Goal: Navigation & Orientation: Find specific page/section

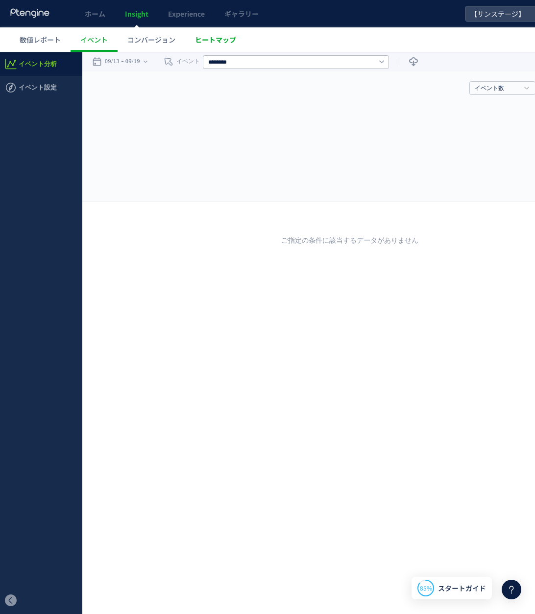
click at [214, 42] on span "ヒートマップ" at bounding box center [215, 40] width 41 height 10
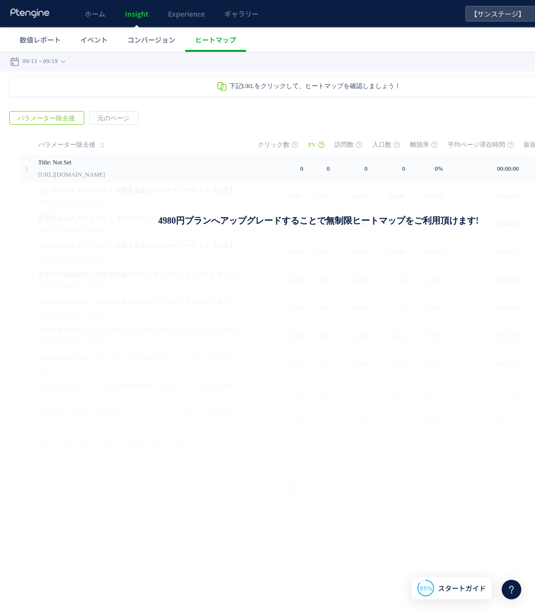
click at [253, 87] on span "下記URLをクリックして、ヒートマップを確認しましょう！" at bounding box center [314, 86] width 171 height 7
click at [222, 83] on icon at bounding box center [221, 86] width 11 height 11
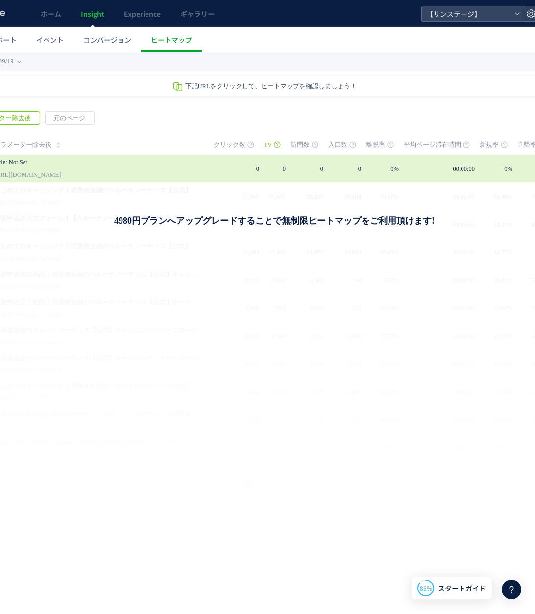
scroll to position [0, 82]
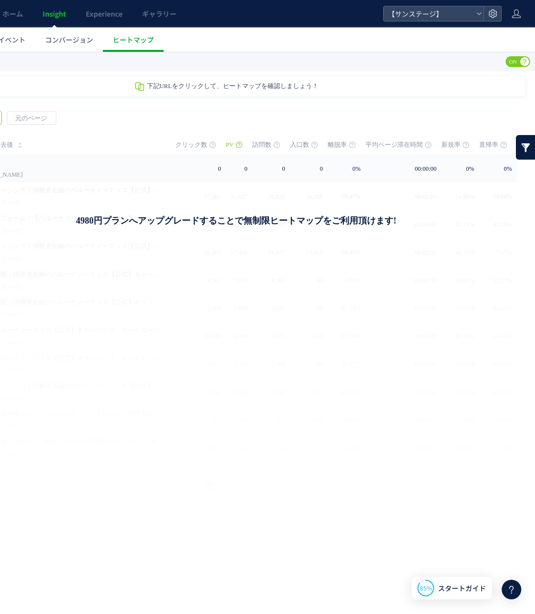
click at [533, 147] on link at bounding box center [526, 147] width 20 height 24
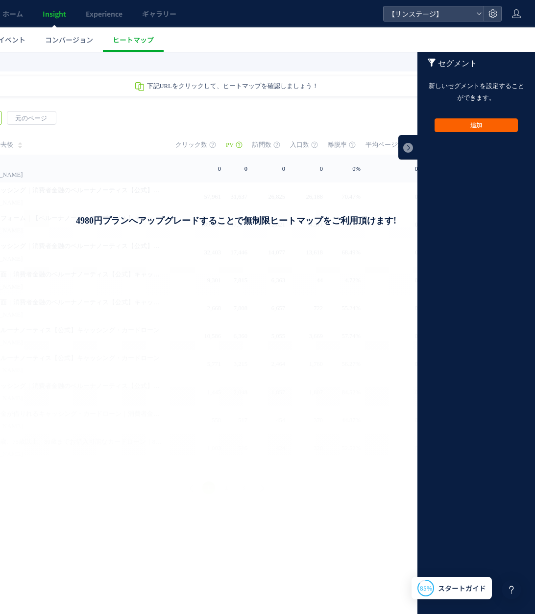
click at [468, 127] on button "追加" at bounding box center [475, 125] width 83 height 14
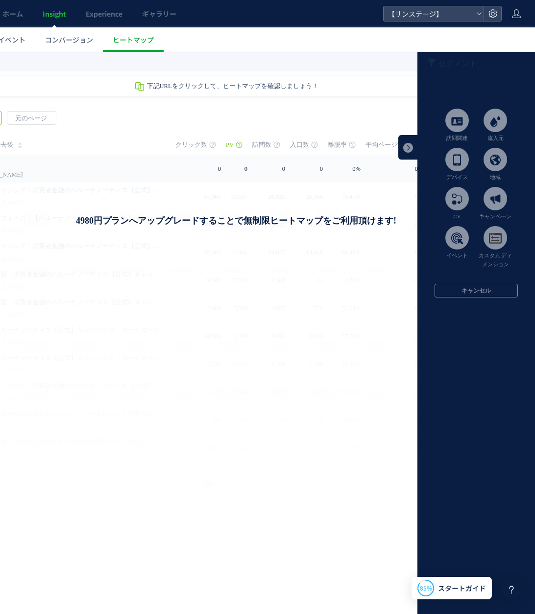
drag, startPoint x: 493, startPoint y: 117, endPoint x: 386, endPoint y: 215, distance: 145.6
click at [386, 215] on div "イベント分析 イベント設定" at bounding box center [226, 279] width 617 height 455
drag, startPoint x: 515, startPoint y: 358, endPoint x: 514, endPoint y: 345, distance: 13.3
click at [515, 358] on div at bounding box center [475, 337] width 117 height 570
click at [495, 121] on span at bounding box center [494, 120] width 23 height 23
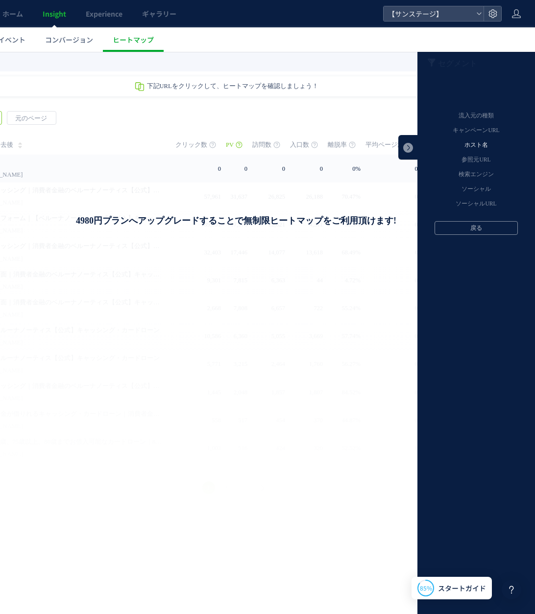
click at [476, 143] on li "ホスト名" at bounding box center [475, 145] width 103 height 15
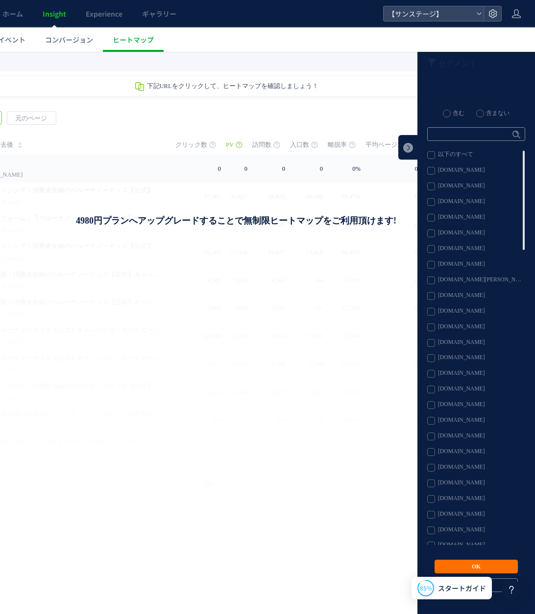
click at [468, 516] on label "[DOMAIN_NAME]" at bounding box center [475, 515] width 97 height 8
click at [460, 566] on button "OK" at bounding box center [475, 567] width 83 height 14
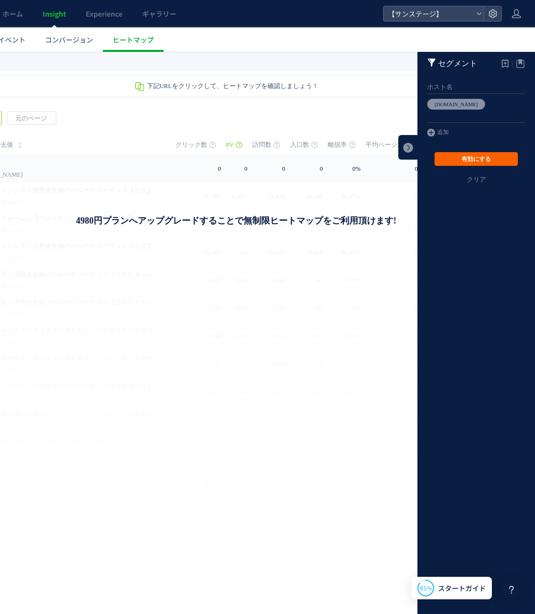
click at [489, 154] on button "有効にする" at bounding box center [475, 159] width 83 height 14
drag, startPoint x: 461, startPoint y: 101, endPoint x: 467, endPoint y: 97, distance: 7.3
click at [475, 101] on icon at bounding box center [478, 104] width 6 height 11
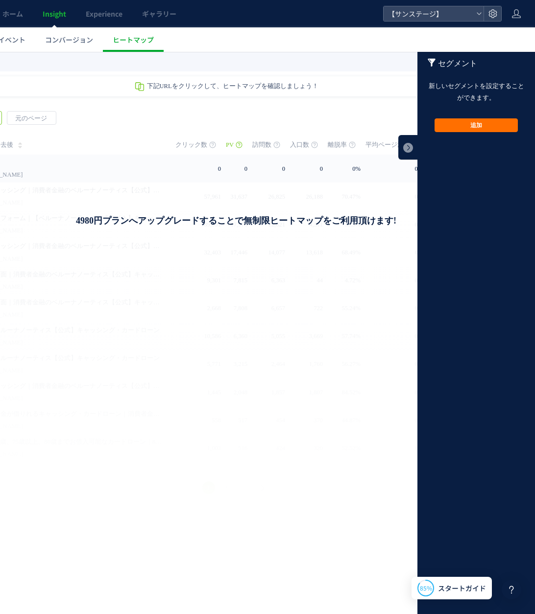
click at [302, 322] on div "4980円プランへアップグレードすることで無制限ヒートマップをご利用頂けます! アップグレードする" at bounding box center [235, 346] width 597 height 327
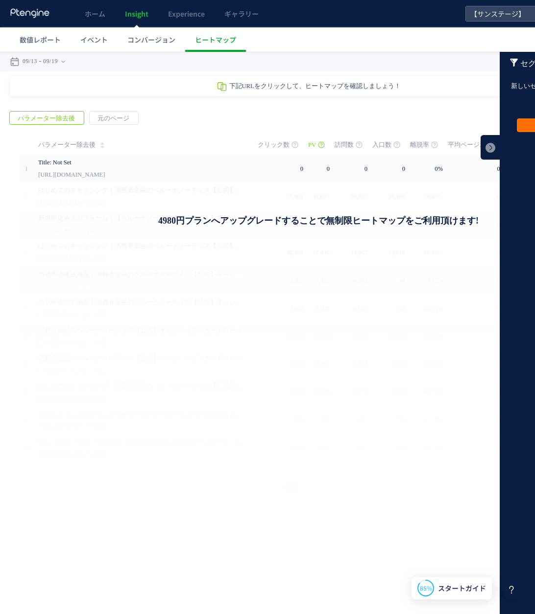
click at [308, 144] on td "クリック数" at bounding box center [283, 145] width 50 height 20
click at [322, 143] on icon at bounding box center [321, 144] width 7 height 7
click at [315, 143] on span "PV" at bounding box center [312, 145] width 8 height 20
click at [264, 144] on span "クリック数" at bounding box center [274, 145] width 32 height 20
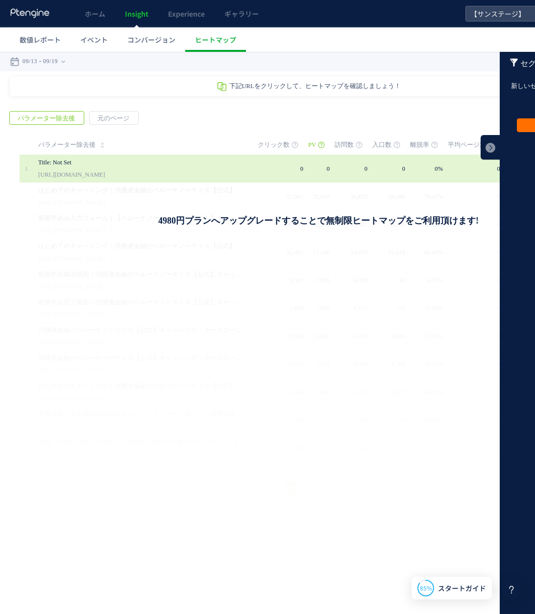
click at [268, 159] on td "0" at bounding box center [283, 169] width 50 height 28
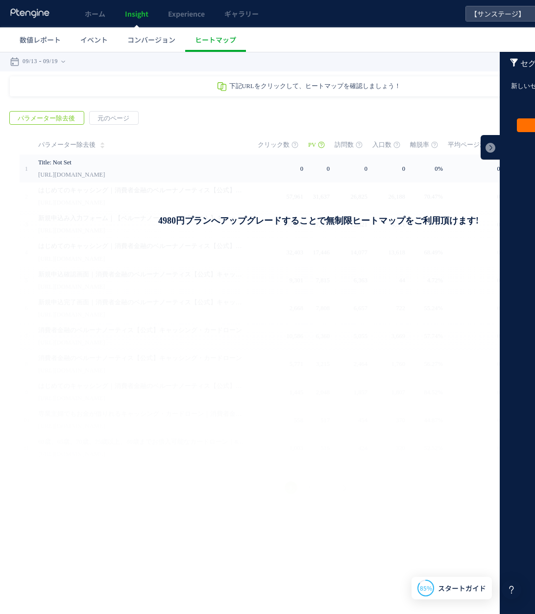
click at [316, 145] on span "PV" at bounding box center [312, 145] width 8 height 20
click at [276, 147] on span "クリック数" at bounding box center [274, 145] width 32 height 20
click at [276, 146] on span "クリック数" at bounding box center [274, 145] width 32 height 20
click at [343, 144] on span "訪問数" at bounding box center [343, 145] width 19 height 20
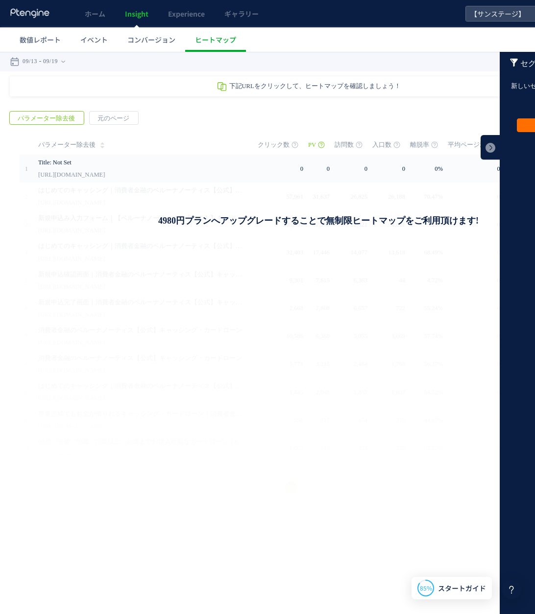
click at [343, 144] on span "訪問数" at bounding box center [343, 145] width 19 height 20
click at [269, 148] on span "クリック数" at bounding box center [274, 145] width 32 height 20
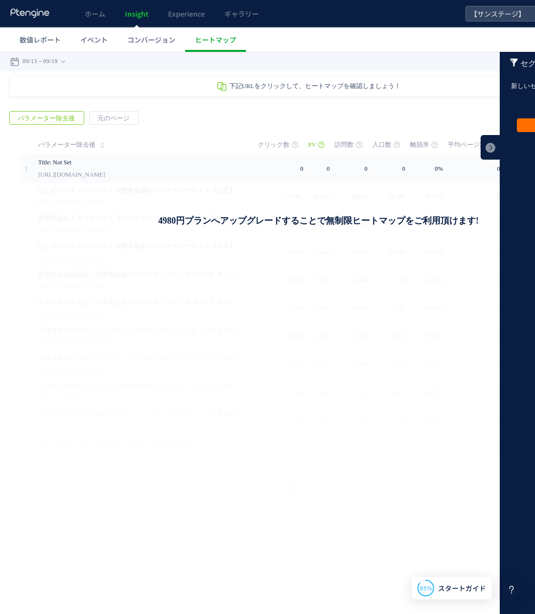
click at [269, 148] on span "クリック数" at bounding box center [274, 145] width 32 height 20
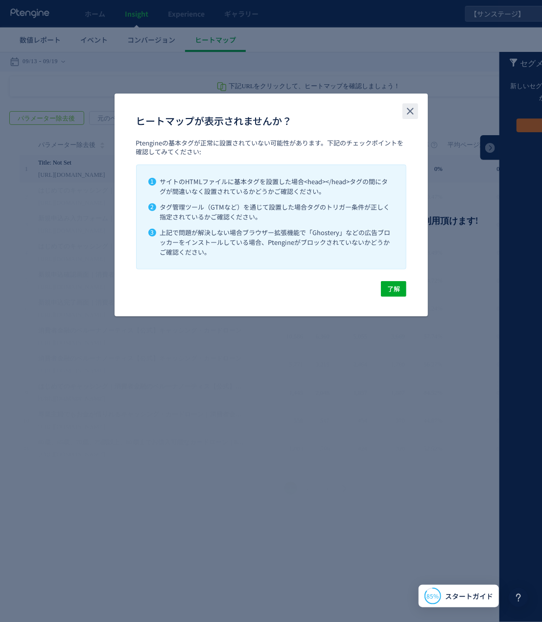
click at [406, 117] on button "close" at bounding box center [410, 111] width 16 height 16
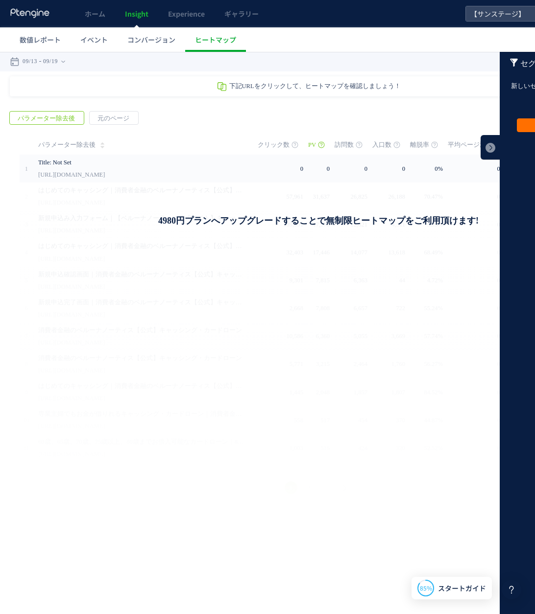
click at [408, 111] on div "戻る パラメーター除去後 元のページ ページグループ 実装" at bounding box center [308, 304] width 617 height 406
drag, startPoint x: 193, startPoint y: 264, endPoint x: 152, endPoint y: 264, distance: 40.6
click at [152, 264] on div "4980円プランへアップグレードすることで無制限ヒートマップをご利用頂けます! アップグレードする" at bounding box center [318, 346] width 597 height 327
click at [271, 141] on span "クリック数" at bounding box center [274, 145] width 32 height 20
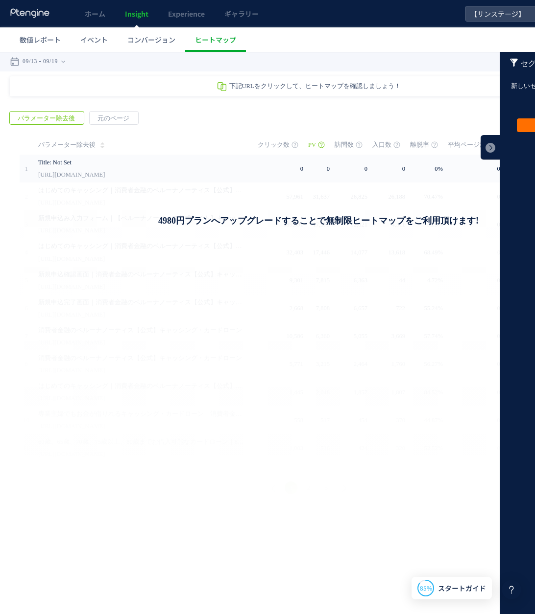
click at [291, 84] on span "下記URLをクリックして、ヒートマップを確認しましょう！" at bounding box center [314, 86] width 171 height 7
click at [136, 245] on div "4980円プランへアップグレードすることで無制限ヒートマップをご利用頂けます! アップグレードする" at bounding box center [318, 346] width 597 height 327
click at [492, 146] on link at bounding box center [490, 147] width 20 height 24
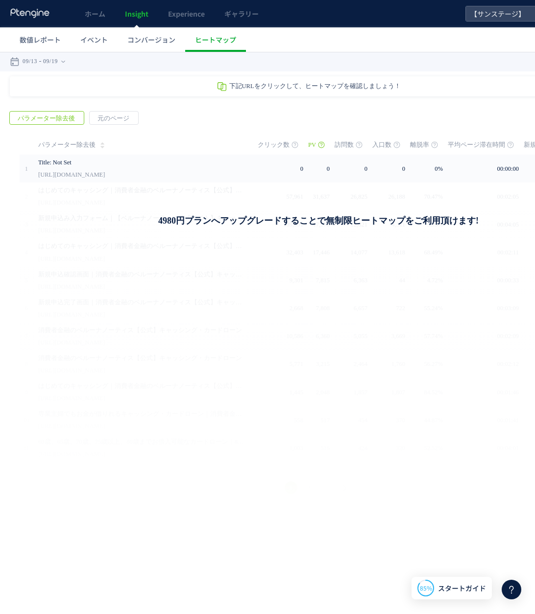
click at [461, 209] on div "4980円プランへアップグレードすることで無制限ヒートマップをご利用頂けます! アップグレードする" at bounding box center [318, 346] width 597 height 327
click at [310, 432] on div "4980円プランへアップグレードすることで無制限ヒートマップをご利用頂けます! アップグレードする" at bounding box center [318, 346] width 597 height 327
click at [282, 81] on div "下記URLをクリックして、ヒートマップを確認しましょう！" at bounding box center [308, 86] width 597 height 20
click at [258, 217] on h1 "4980円プランへアップグレードすることで無制限ヒートマップをご利用頂けます!" at bounding box center [318, 221] width 418 height 12
click at [58, 62] on time "09/19" at bounding box center [50, 62] width 15 height 20
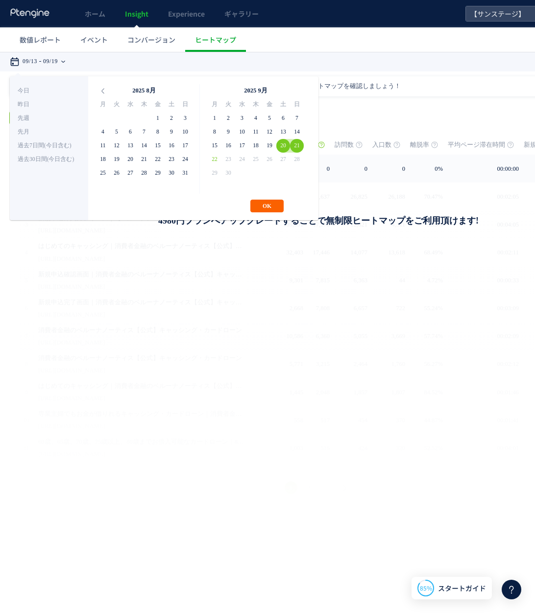
click at [260, 208] on button "OK" at bounding box center [266, 206] width 33 height 13
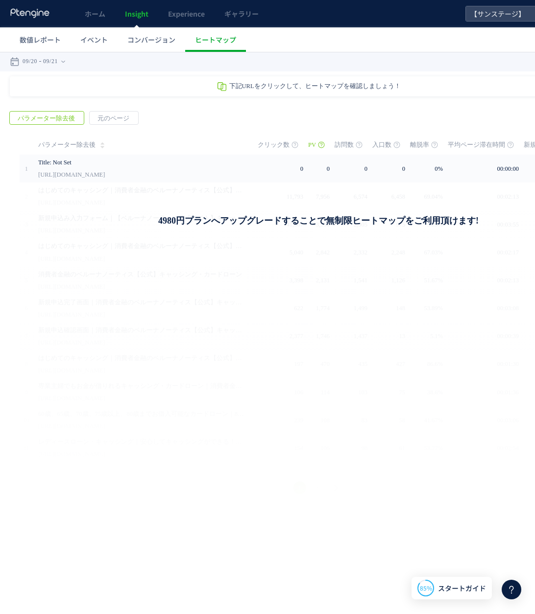
click at [97, 145] on link "パラメーター除去後" at bounding box center [71, 145] width 66 height 20
drag, startPoint x: 99, startPoint y: 146, endPoint x: 208, endPoint y: 140, distance: 109.4
click at [100, 146] on icon at bounding box center [102, 145] width 4 height 8
click at [281, 145] on span "クリック数" at bounding box center [274, 145] width 32 height 20
click at [97, 146] on link "パラメーター除去後" at bounding box center [71, 145] width 66 height 20
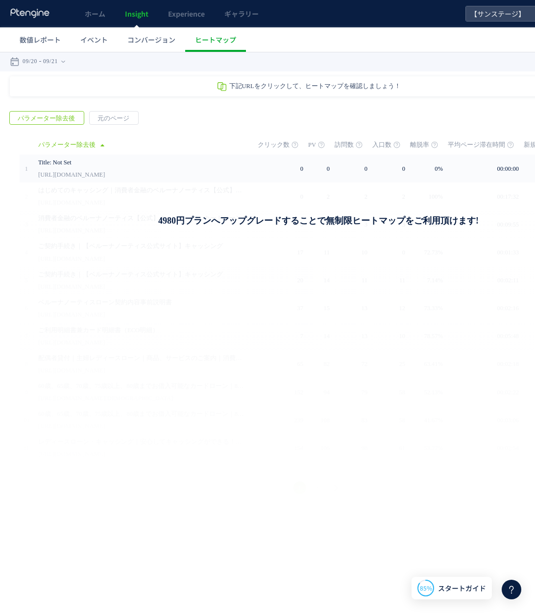
click at [289, 146] on span "クリック数" at bounding box center [274, 145] width 32 height 20
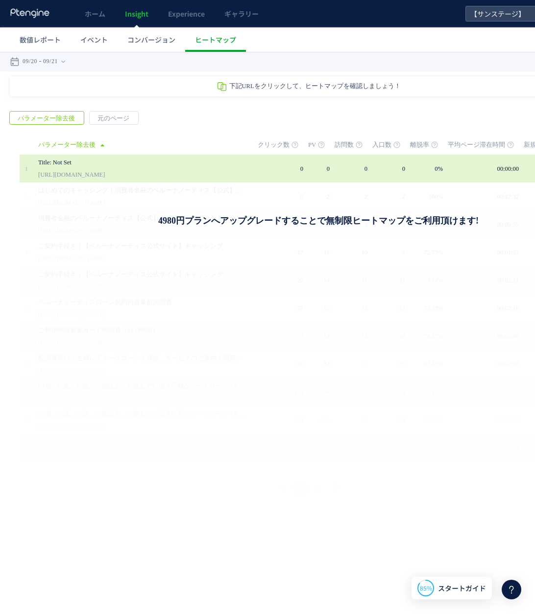
click at [285, 164] on td "0" at bounding box center [283, 169] width 50 height 28
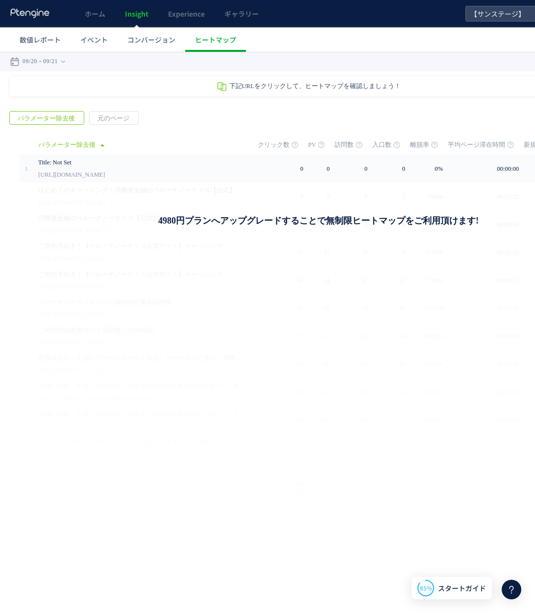
click at [285, 144] on span "クリック数" at bounding box center [274, 145] width 32 height 20
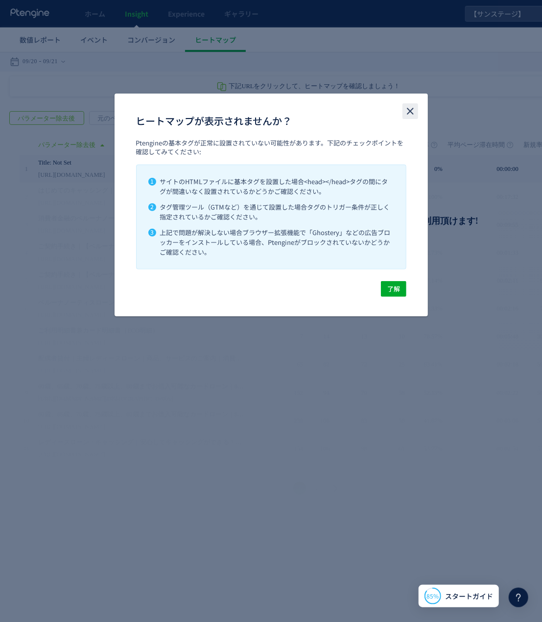
click at [414, 109] on button "close" at bounding box center [410, 111] width 16 height 16
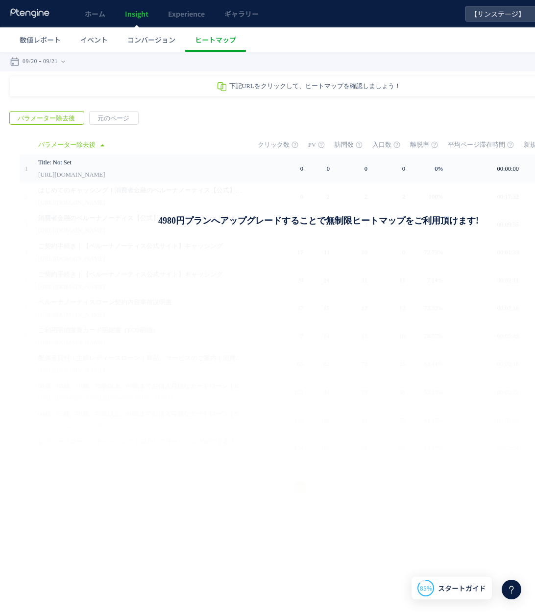
click at [151, 80] on div "下記URLをクリックして、ヒートマップを確認しましょう！" at bounding box center [308, 86] width 597 height 20
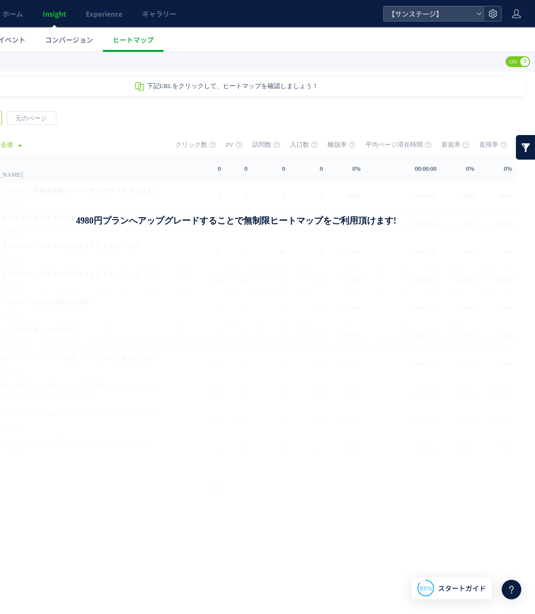
click at [494, 6] on div at bounding box center [492, 13] width 18 height 15
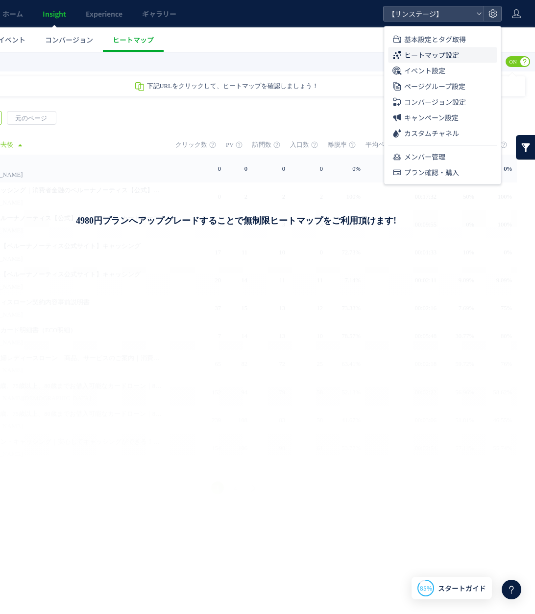
click at [447, 54] on span "ヒートマップ設定" at bounding box center [431, 55] width 55 height 16
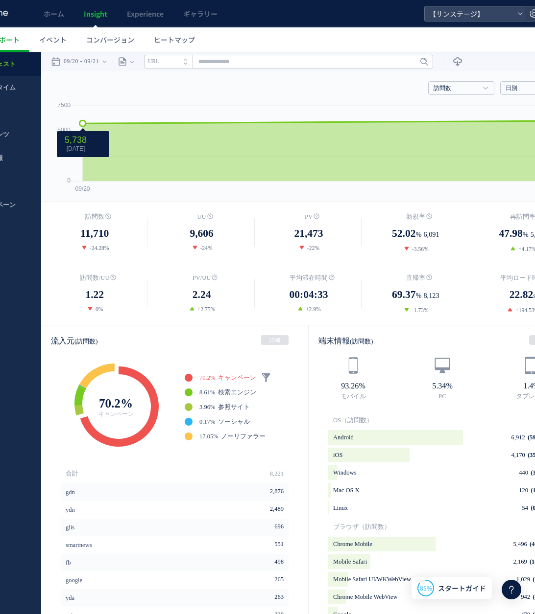
scroll to position [0, 25]
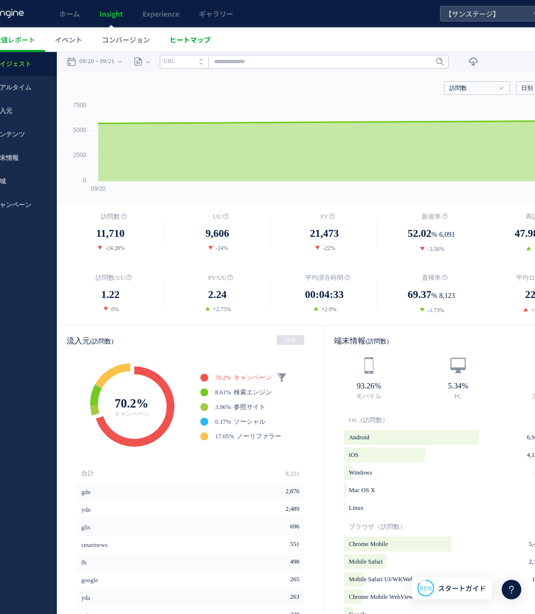
click at [197, 37] on span "ヒートマップ" at bounding box center [189, 40] width 41 height 10
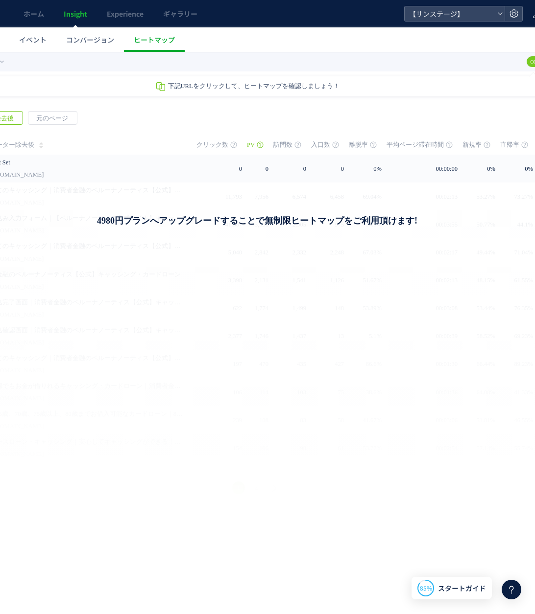
scroll to position [0, 82]
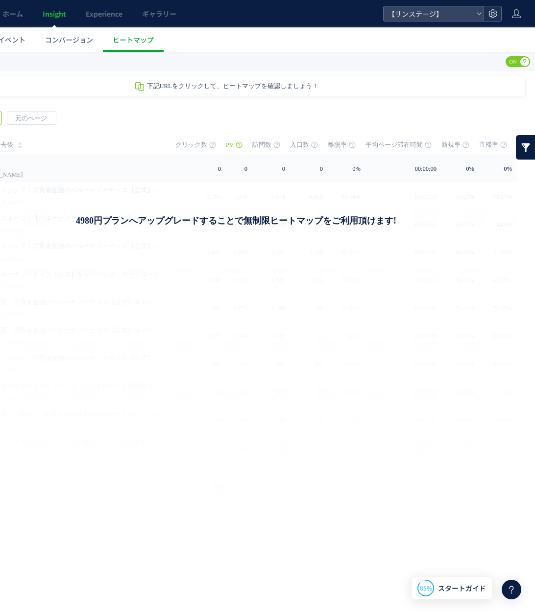
click at [488, 16] on icon at bounding box center [493, 14] width 10 height 10
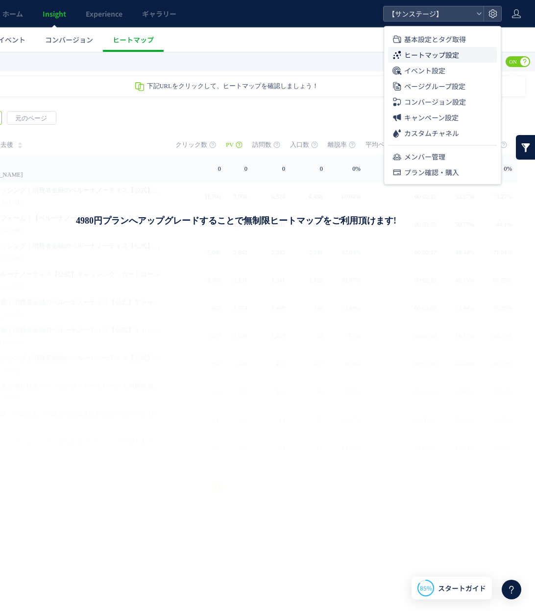
click at [465, 51] on li "ヒートマップ設定" at bounding box center [442, 55] width 109 height 16
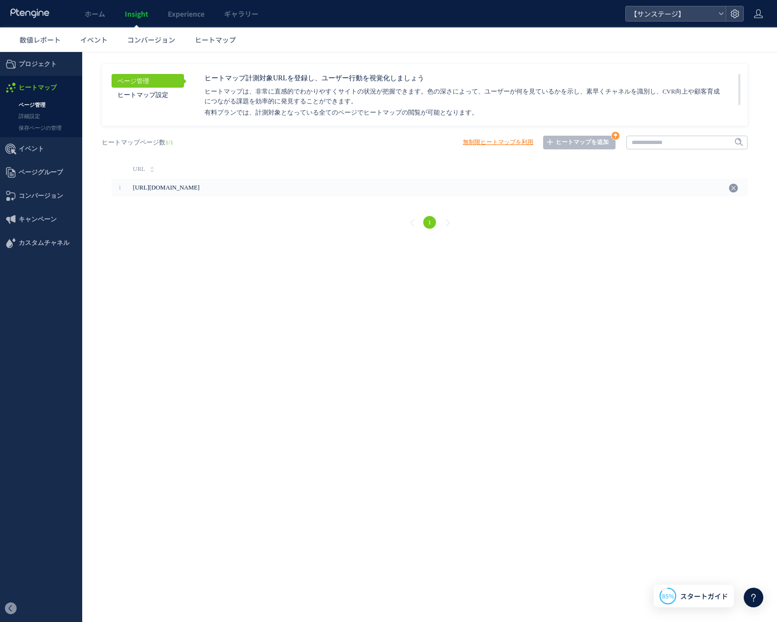
click at [534, 241] on html ".cls-1 { fill-rule: evenodd; } .cls-1 { fill: #ececec; } .cls-2 { fill: #929292…" at bounding box center [388, 146] width 777 height 189
click at [235, 241] on html ".cls-1 { fill-rule: evenodd; } .cls-1 { fill: #ececec; } .cls-2 { fill: #929292…" at bounding box center [388, 146] width 777 height 189
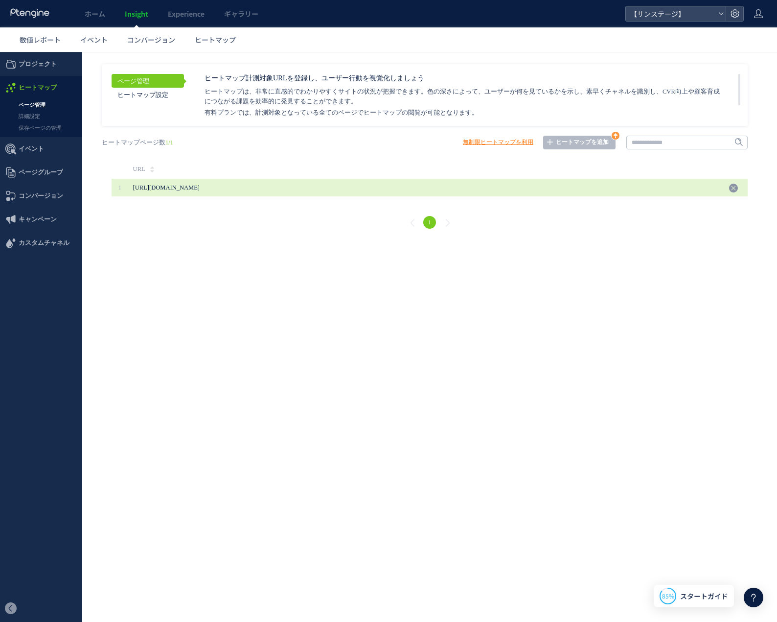
drag, startPoint x: 274, startPoint y: 191, endPoint x: 132, endPoint y: 191, distance: 142.0
click at [132, 191] on td "[URL][DOMAIN_NAME]" at bounding box center [427, 188] width 598 height 18
copy span "[URL][DOMAIN_NAME]"
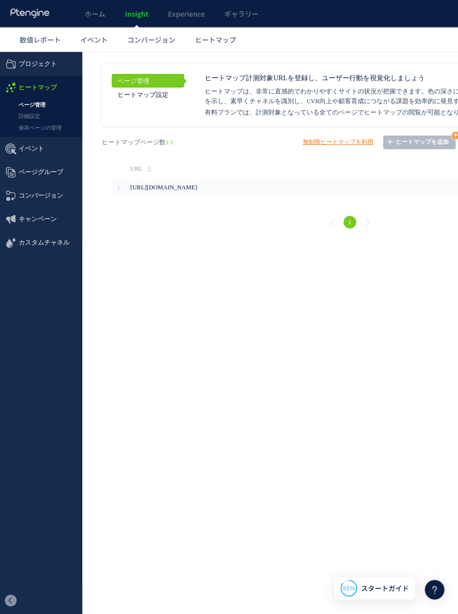
drag, startPoint x: 220, startPoint y: 470, endPoint x: 225, endPoint y: 468, distance: 5.9
click at [220, 241] on html ".cls-1 { fill-rule: evenodd; } .cls-1 { fill: #ececec; } .cls-2 { fill: #929292…" at bounding box center [308, 146] width 617 height 189
